Goal: Information Seeking & Learning: Learn about a topic

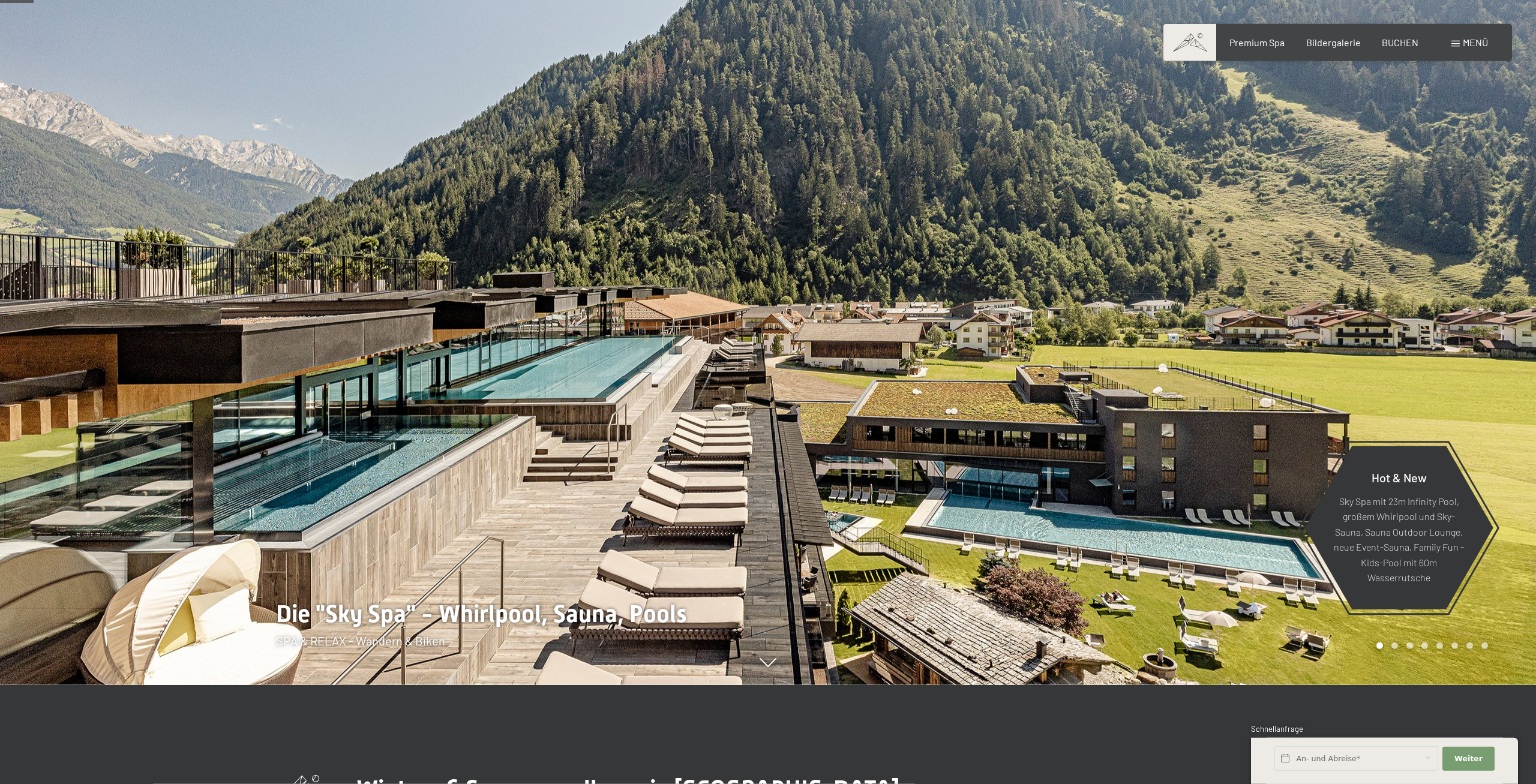
scroll to position [61, 0]
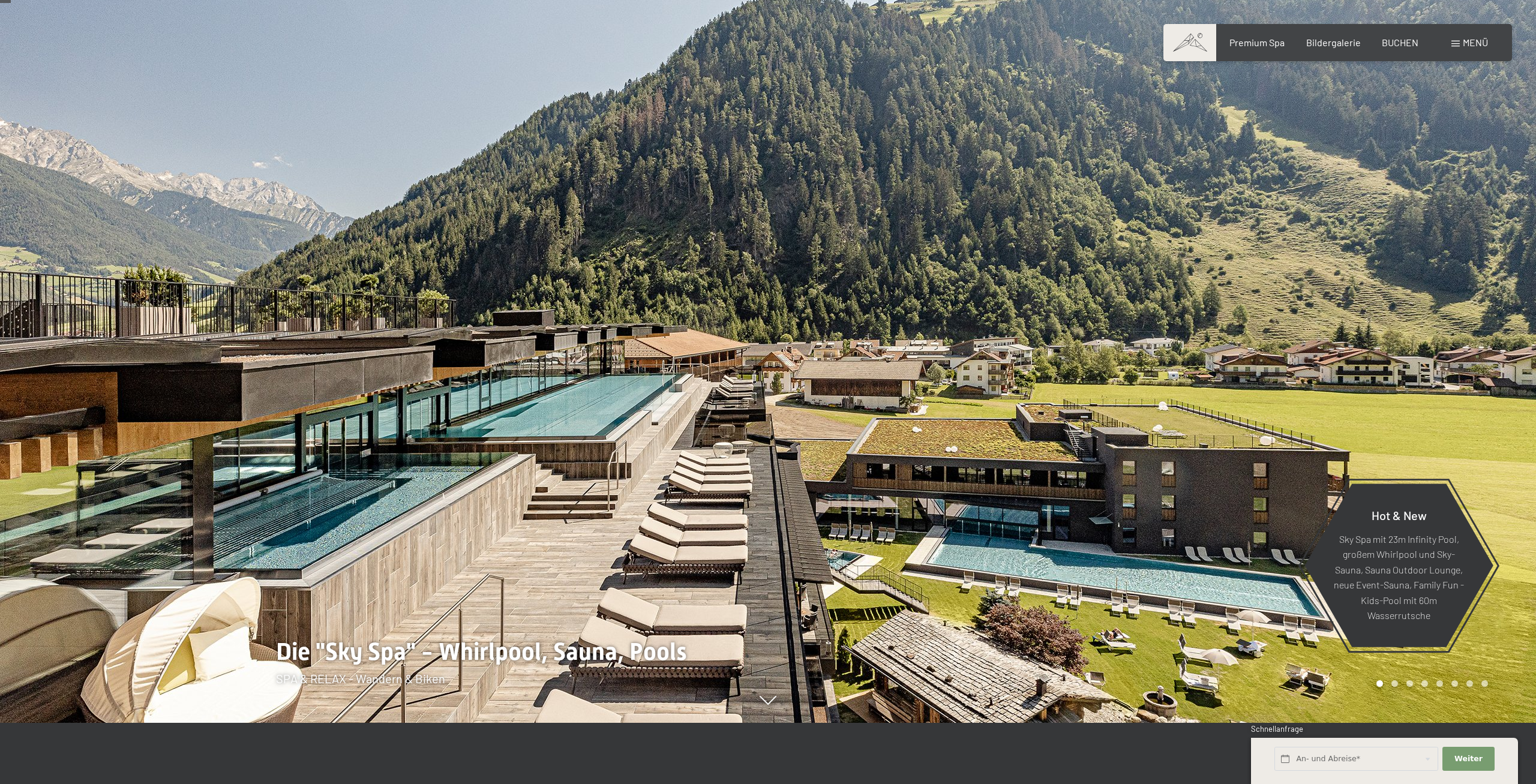
click at [1469, 47] on span "Menü" at bounding box center [1475, 42] width 25 height 11
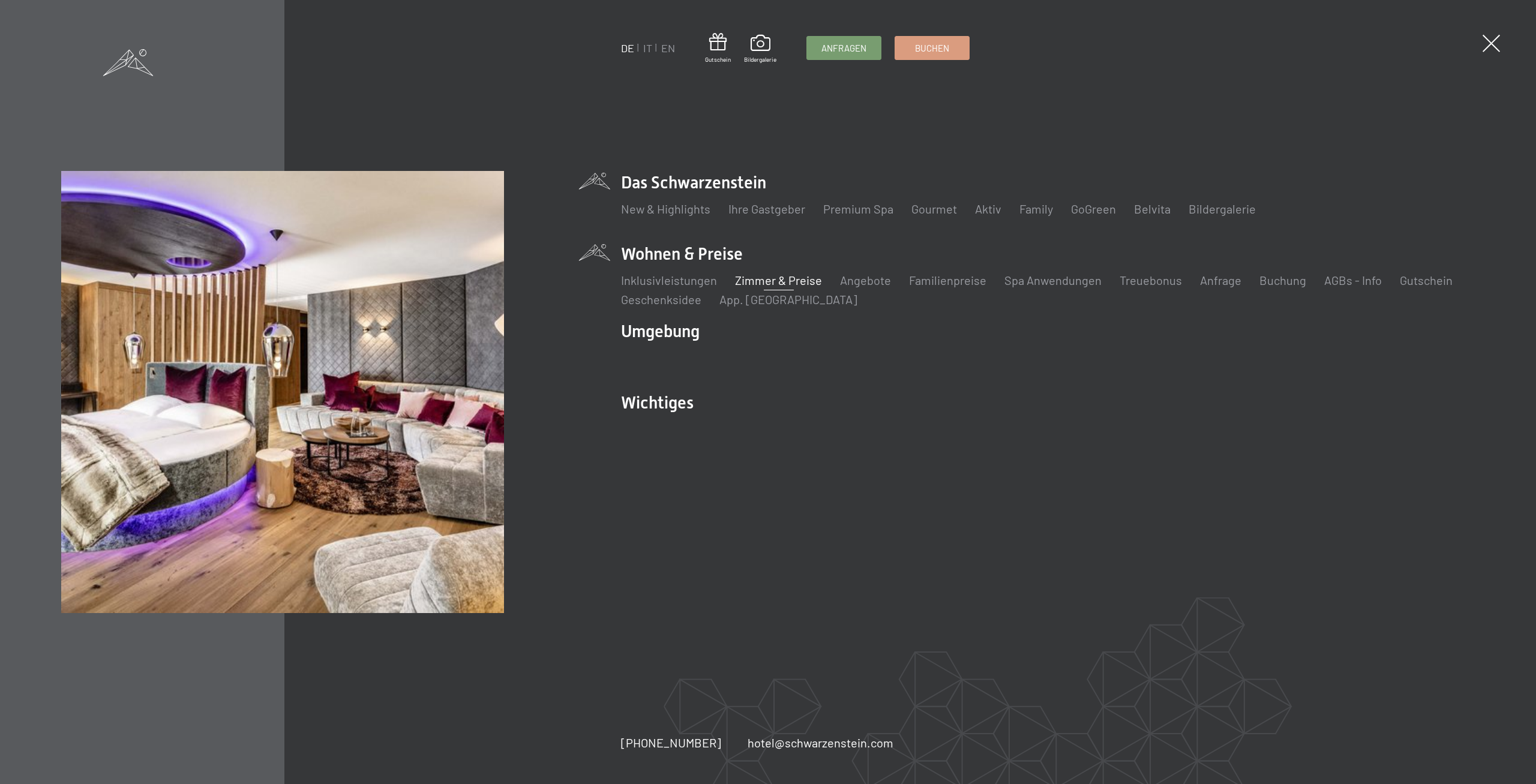
click at [801, 277] on link "Zimmer & Preise" at bounding box center [778, 280] width 87 height 15
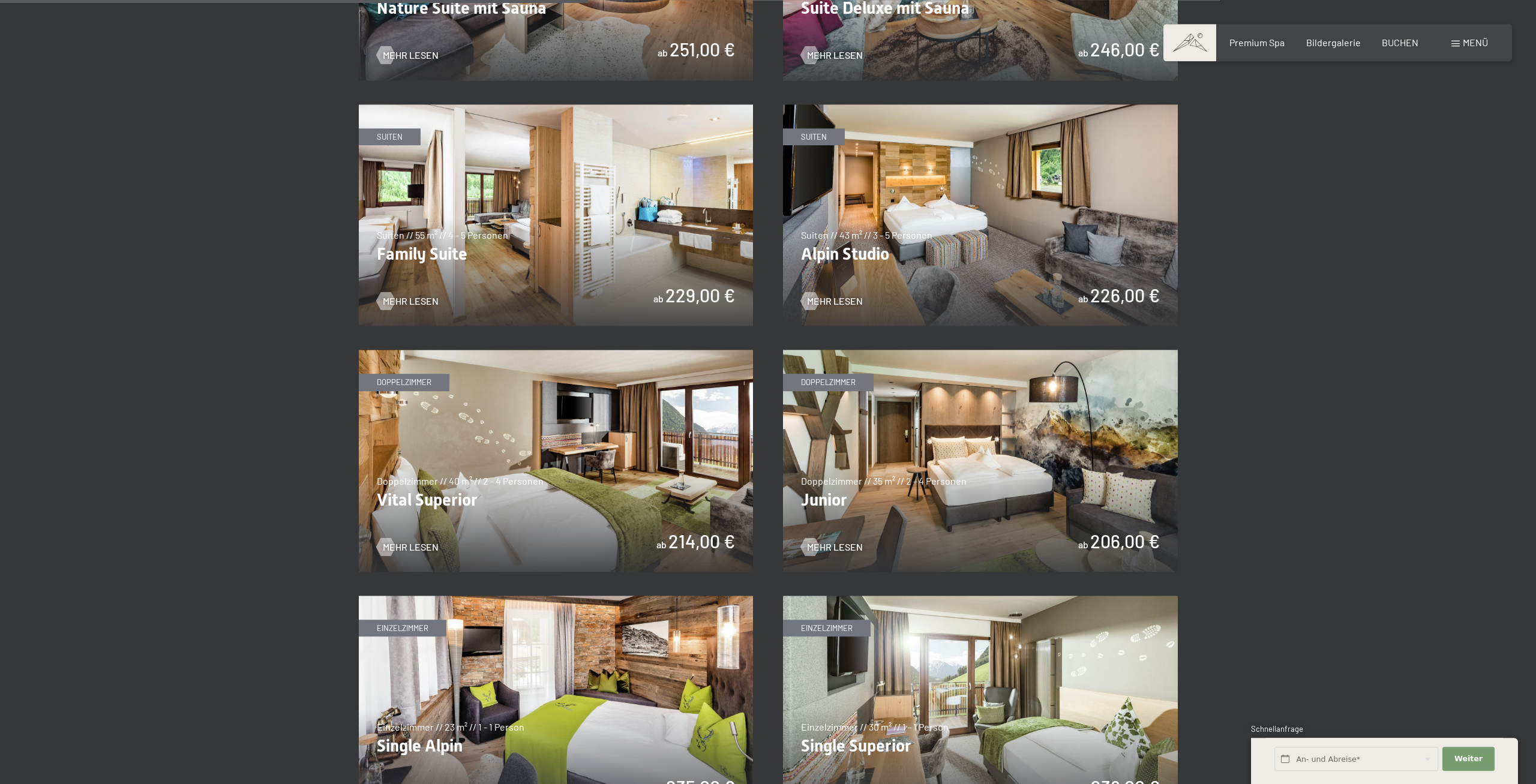
scroll to position [1469, 0]
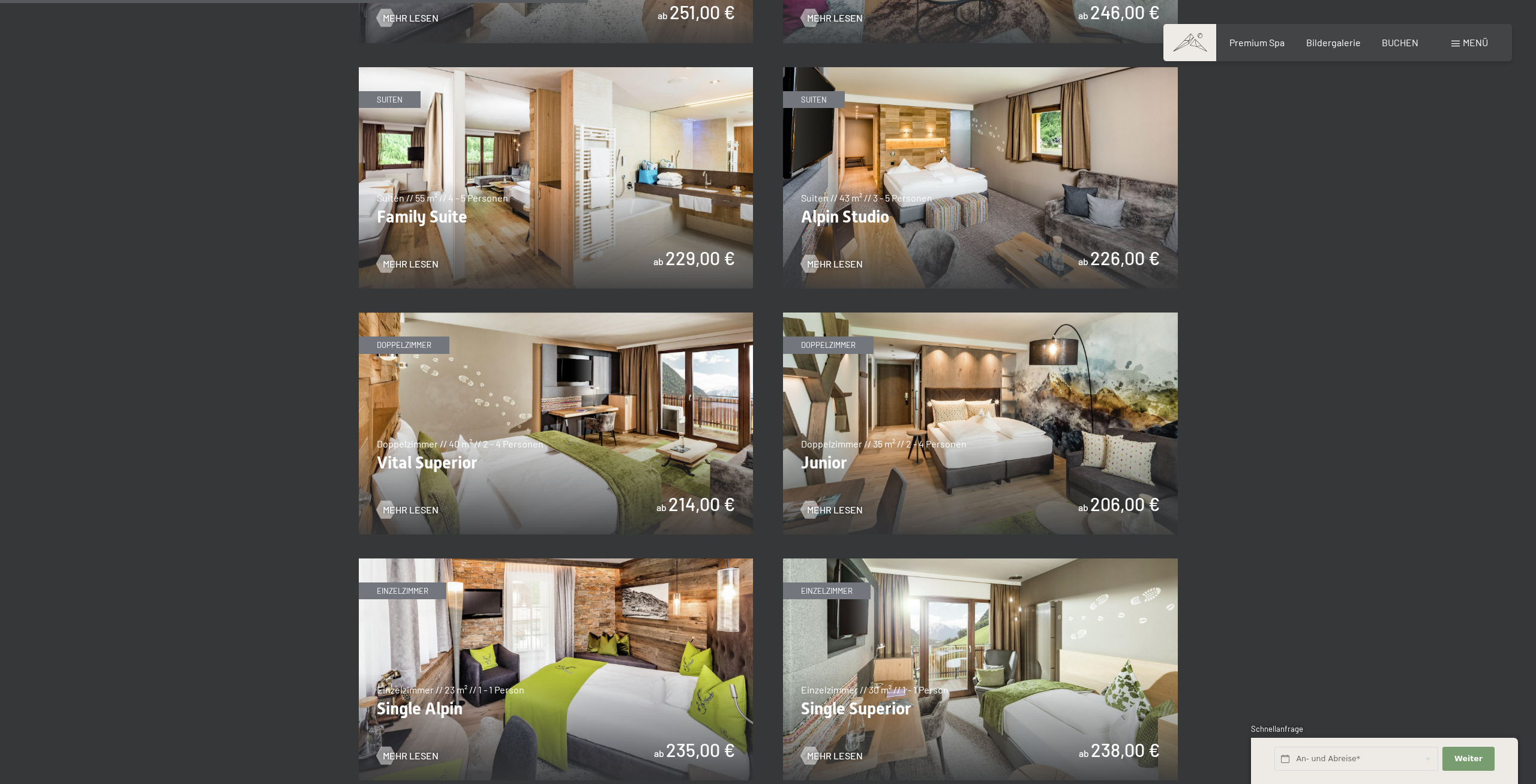
click at [530, 421] on img at bounding box center [556, 423] width 395 height 222
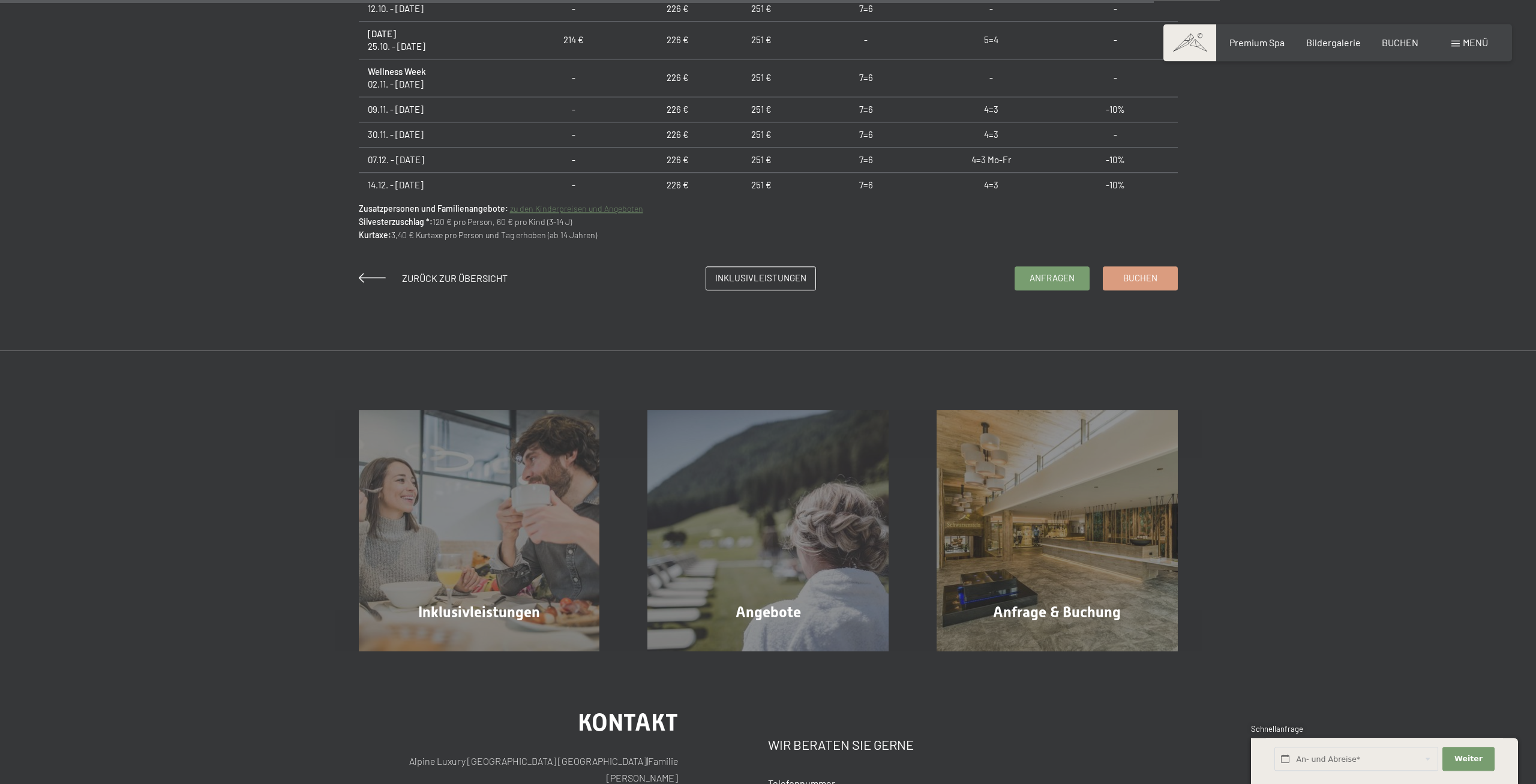
scroll to position [1101, 0]
